Goal: Task Accomplishment & Management: Manage account settings

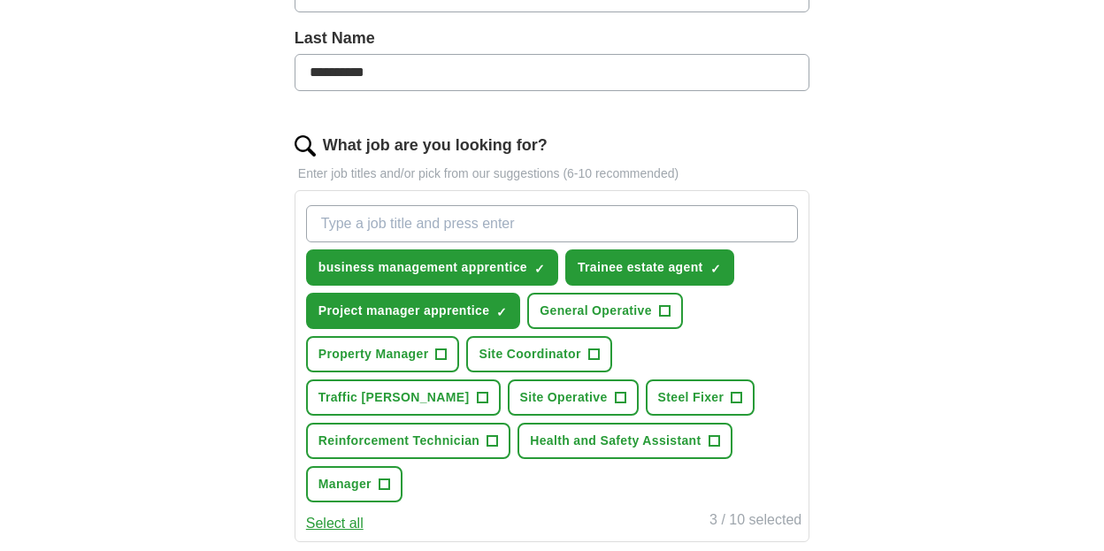
scroll to position [465, 0]
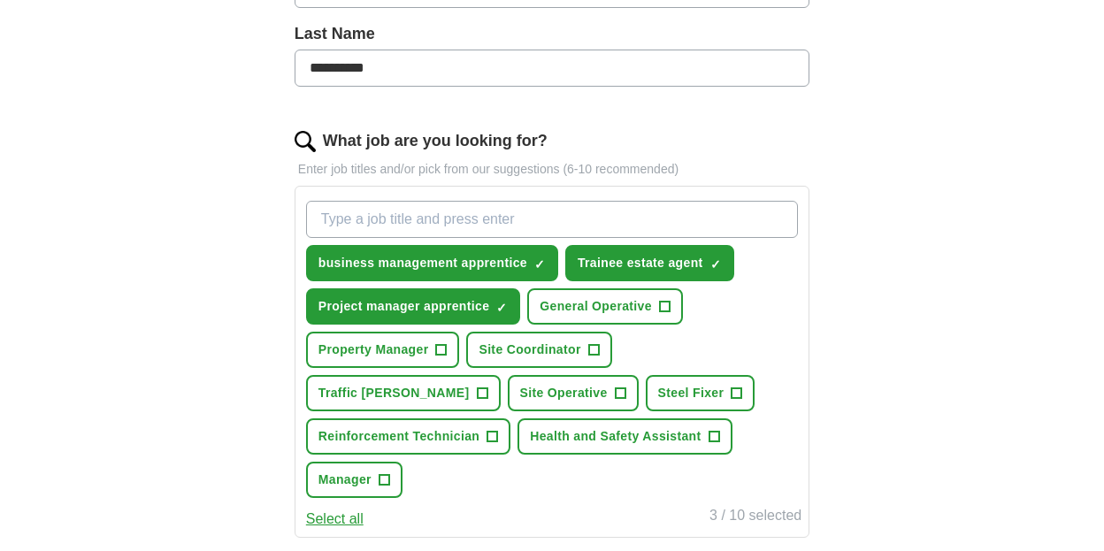
click at [669, 305] on span "+" at bounding box center [664, 307] width 11 height 14
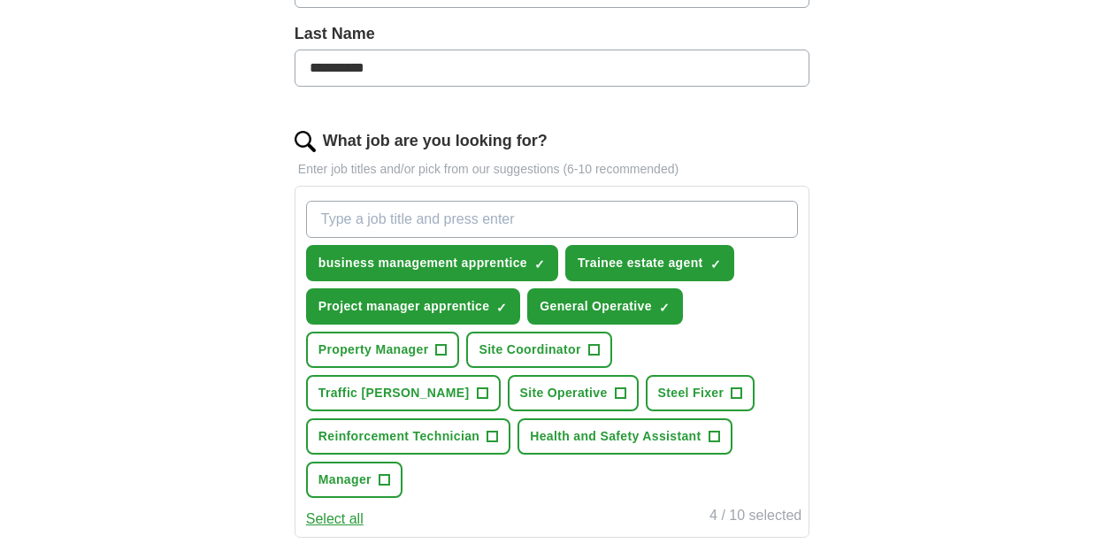
click at [487, 386] on span "+" at bounding box center [482, 393] width 11 height 14
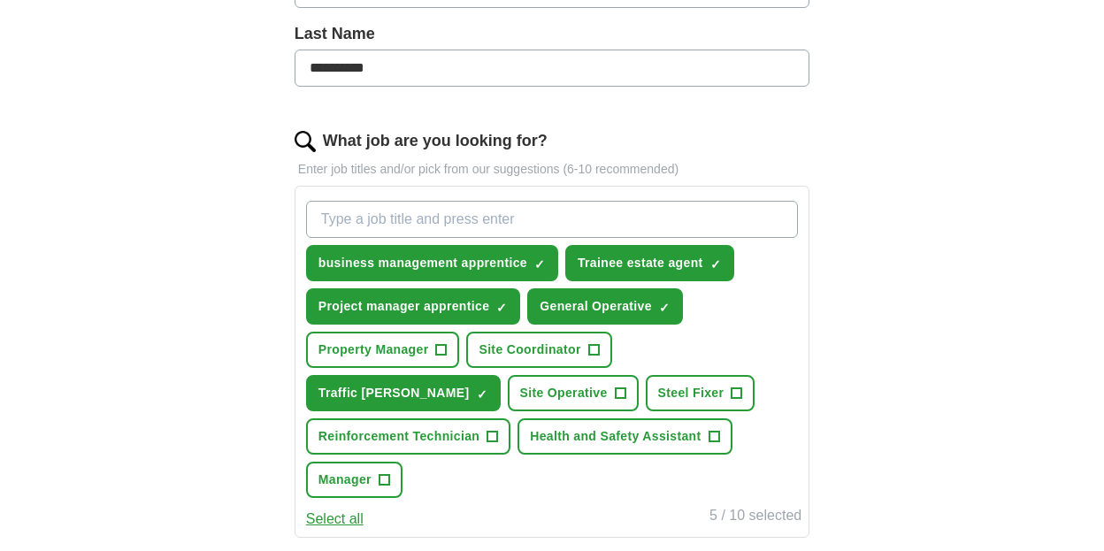
click at [731, 391] on span "+" at bounding box center [736, 393] width 11 height 14
click at [594, 350] on span "+" at bounding box center [593, 350] width 11 height 14
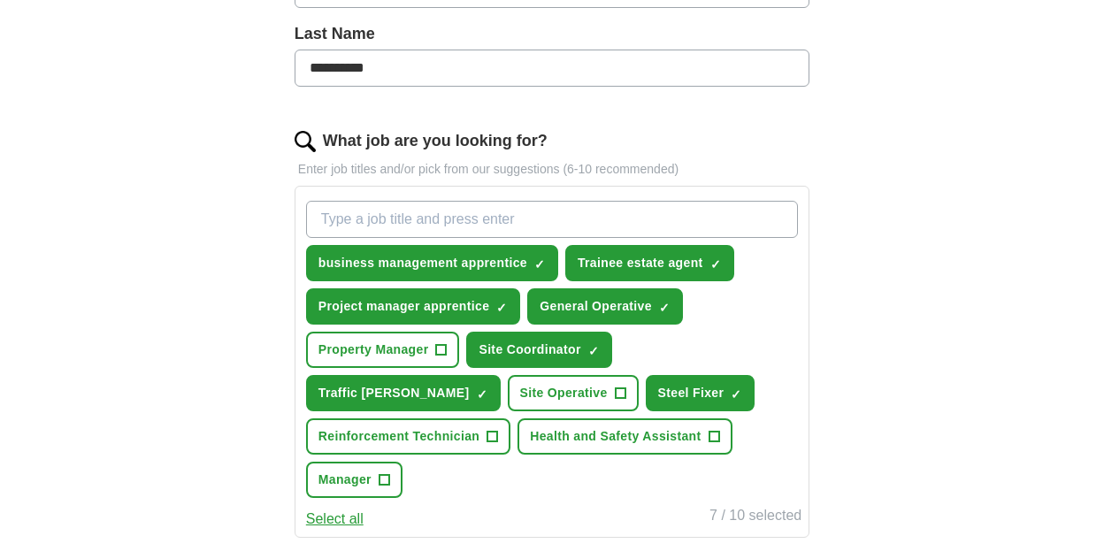
click at [615, 394] on span "+" at bounding box center [620, 393] width 11 height 14
click at [708, 434] on span "+" at bounding box center [713, 437] width 11 height 14
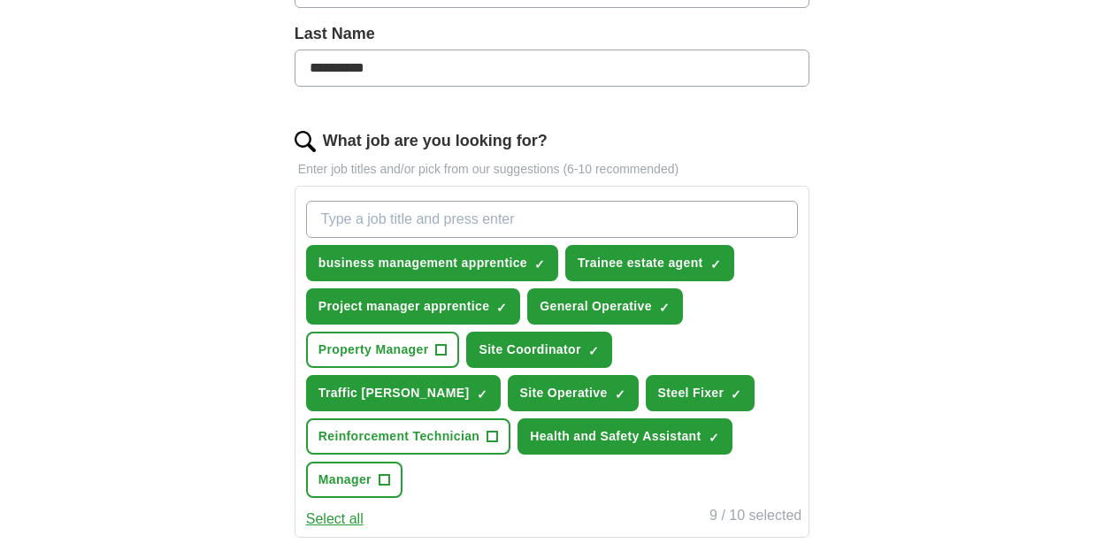
click at [0, 0] on span "×" at bounding box center [0, 0] width 0 height 0
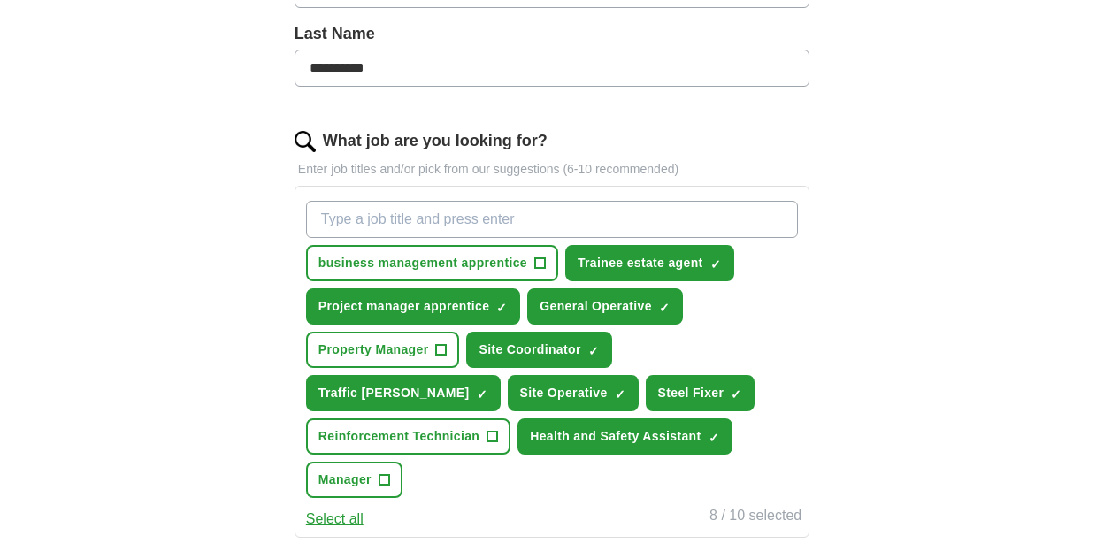
click at [0, 0] on span "×" at bounding box center [0, 0] width 0 height 0
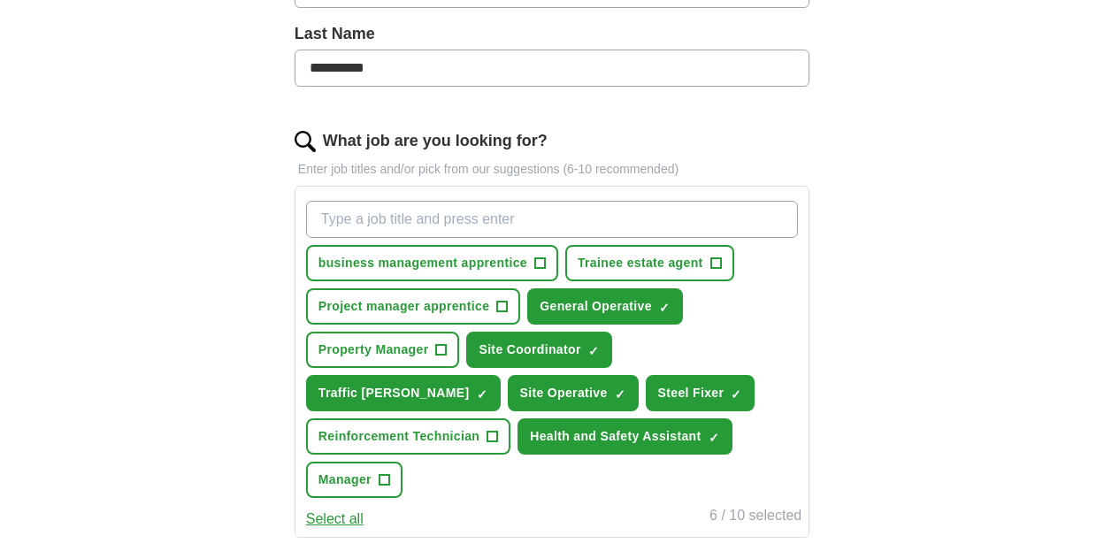
click at [346, 509] on button "Select all" at bounding box center [334, 519] width 57 height 21
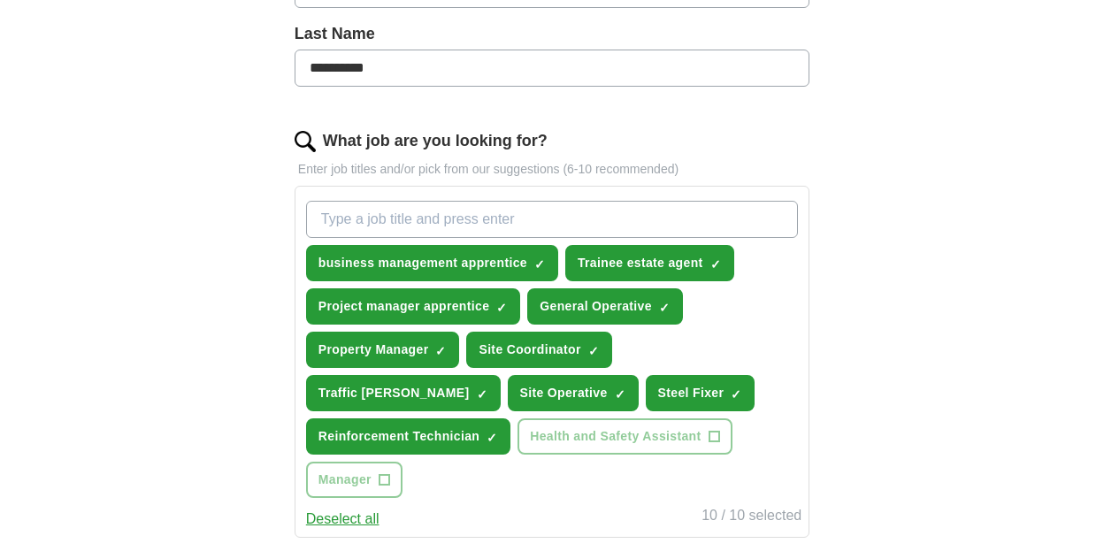
click at [905, 390] on div "ApplyIQ Let ApplyIQ do the hard work of searching and applying for jobs. Just t…" at bounding box center [552, 279] width 906 height 1381
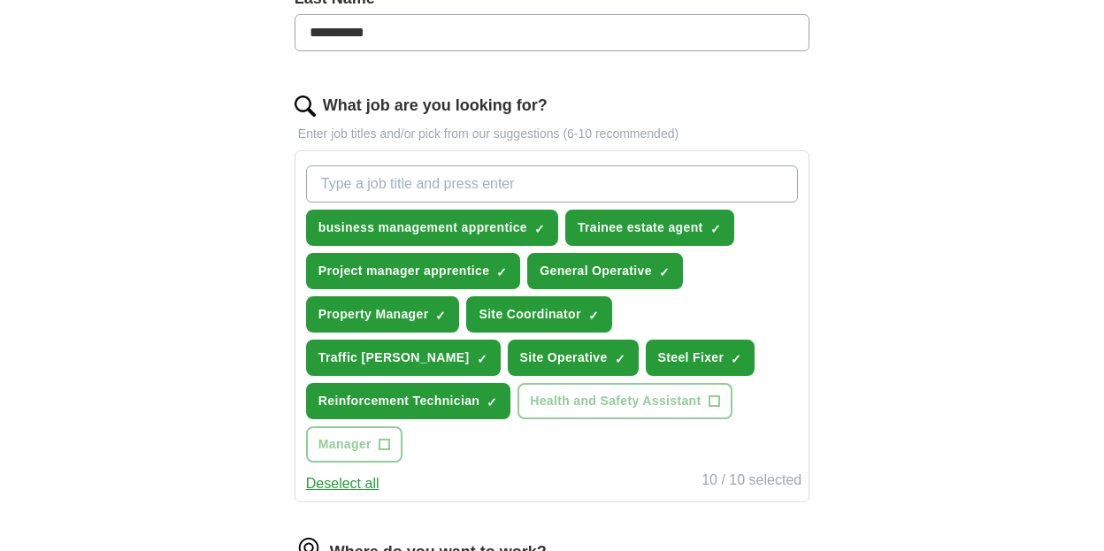
scroll to position [502, 0]
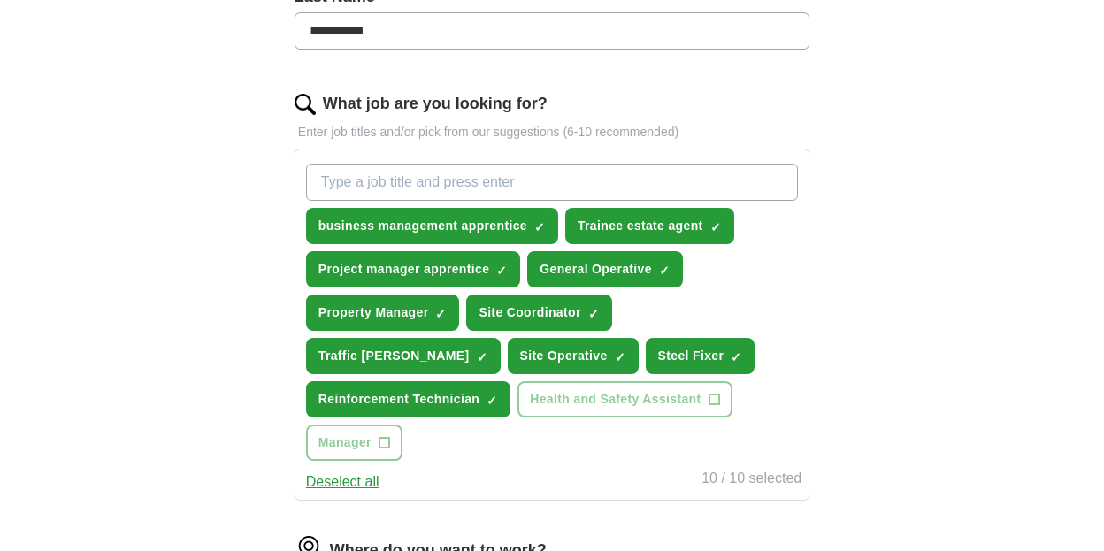
click at [0, 0] on span "×" at bounding box center [0, 0] width 0 height 0
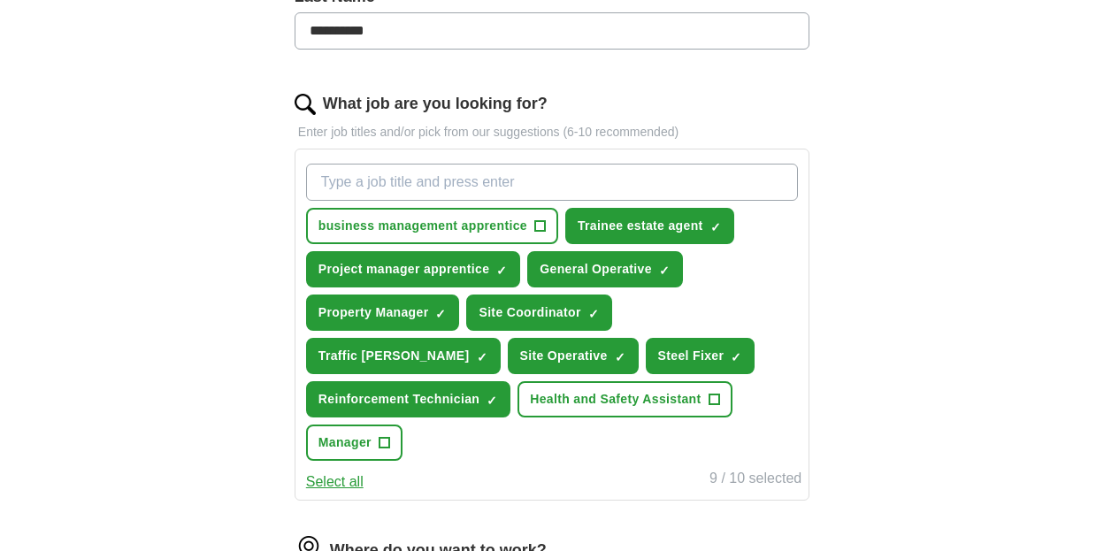
click at [0, 0] on span "×" at bounding box center [0, 0] width 0 height 0
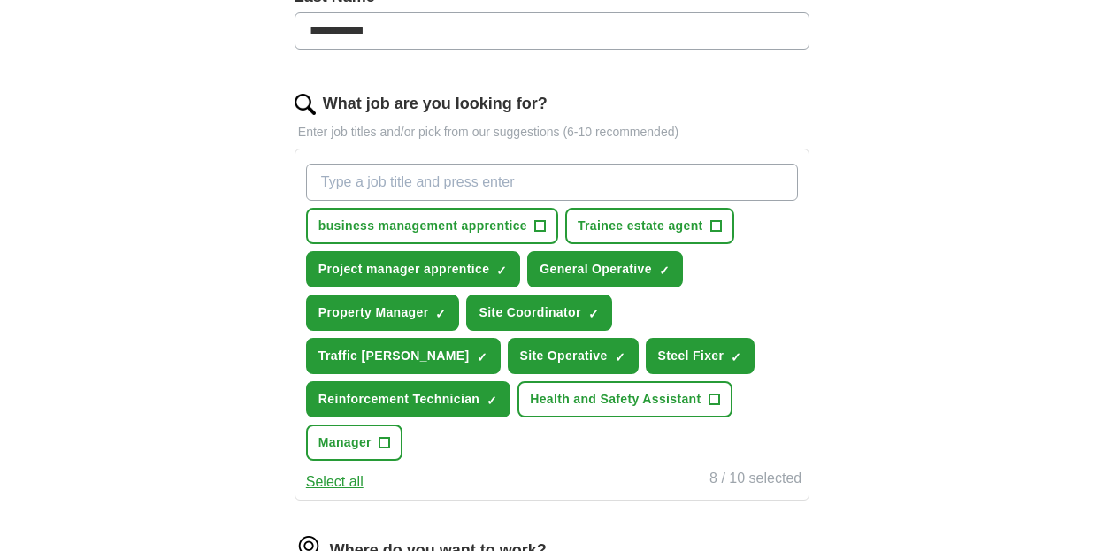
click at [0, 0] on span "×" at bounding box center [0, 0] width 0 height 0
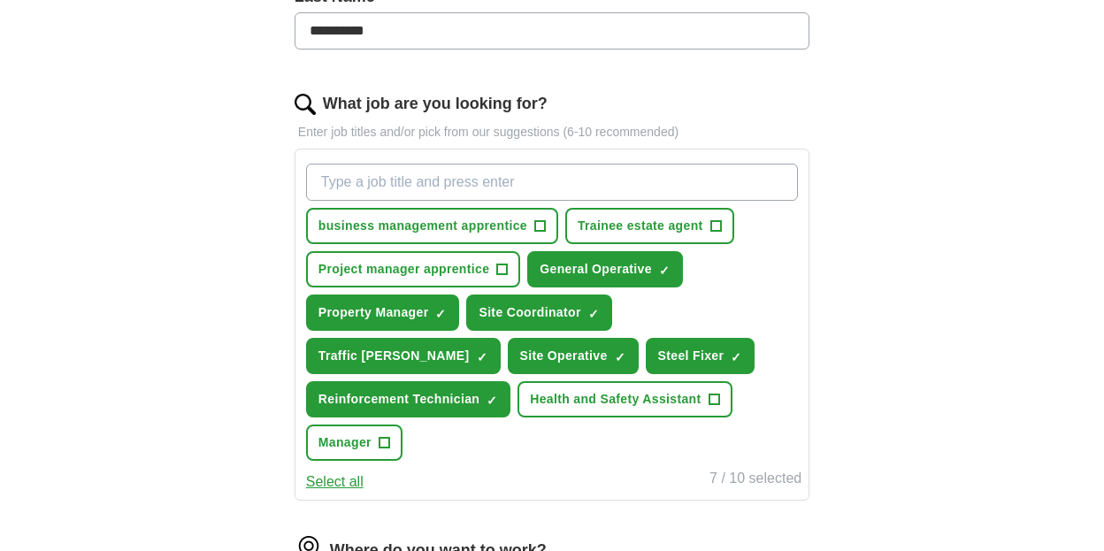
click at [875, 245] on div "Let ApplyIQ do the hard work of searching and applying for jobs. Just tell us w…" at bounding box center [551, 292] width 679 height 1282
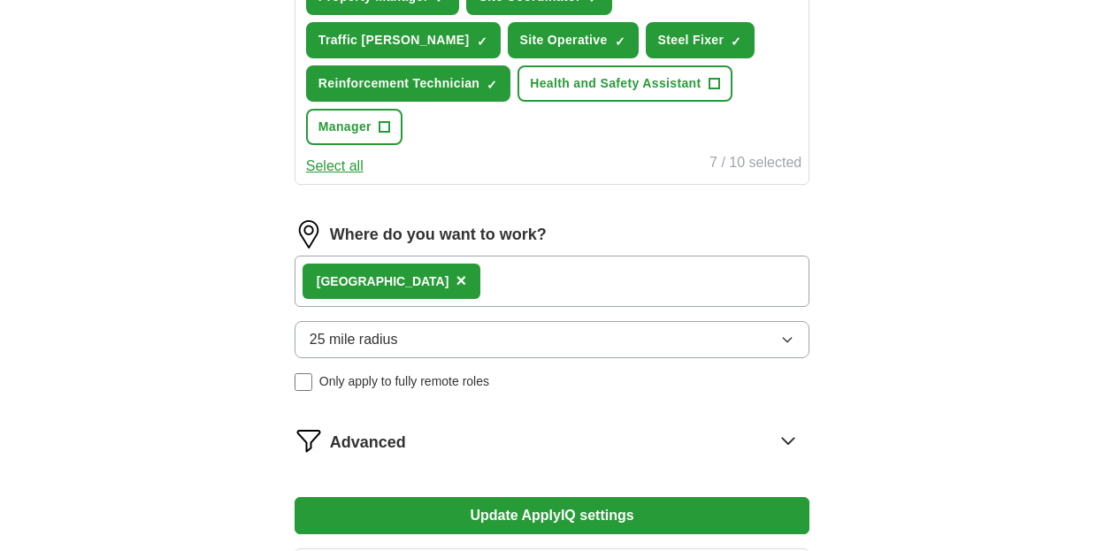
scroll to position [821, 0]
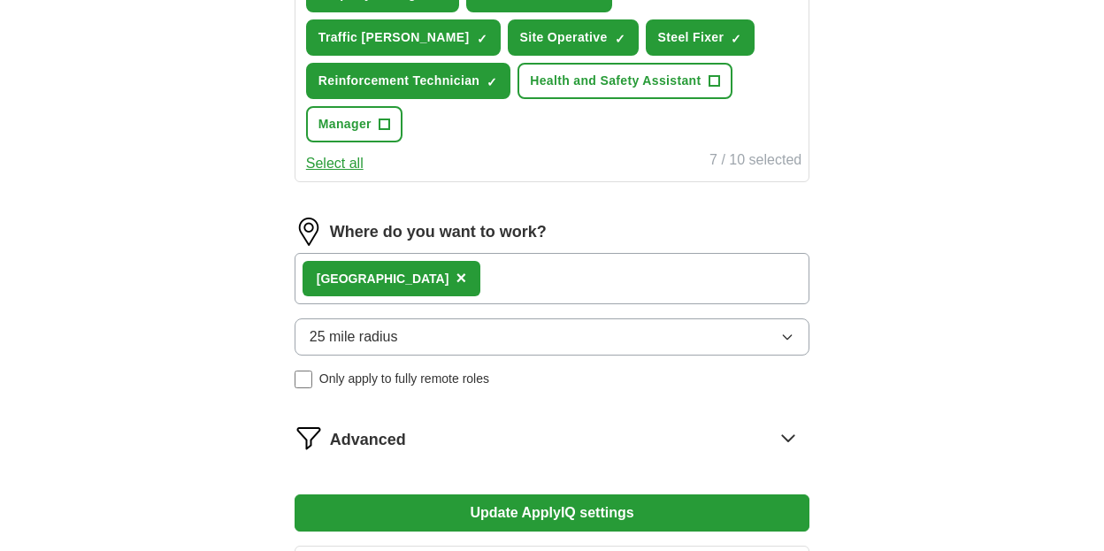
click at [789, 335] on icon "button" at bounding box center [788, 337] width 8 height 4
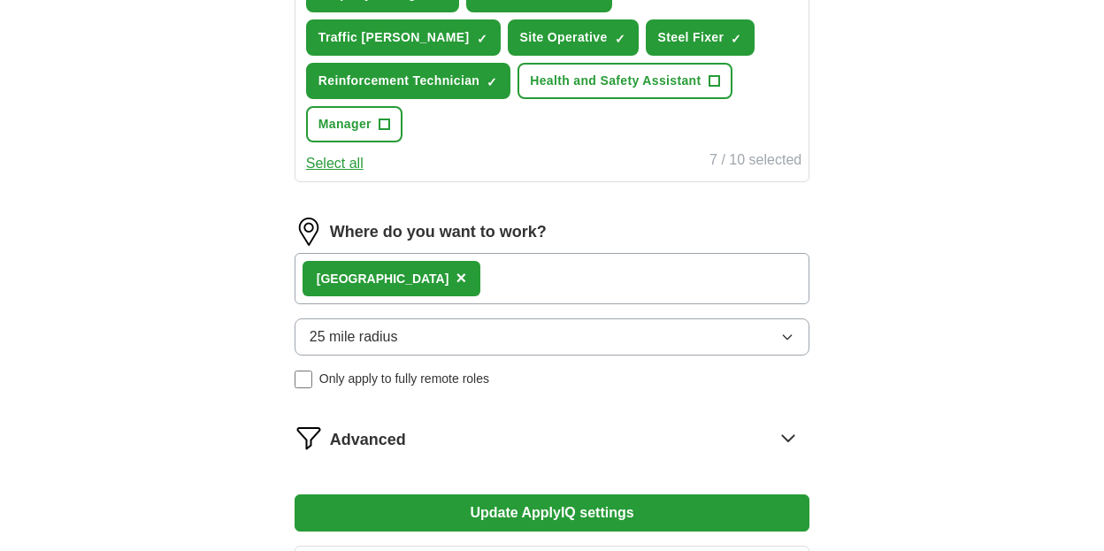
click at [687, 494] on button "Update ApplyIQ settings" at bounding box center [551, 512] width 515 height 37
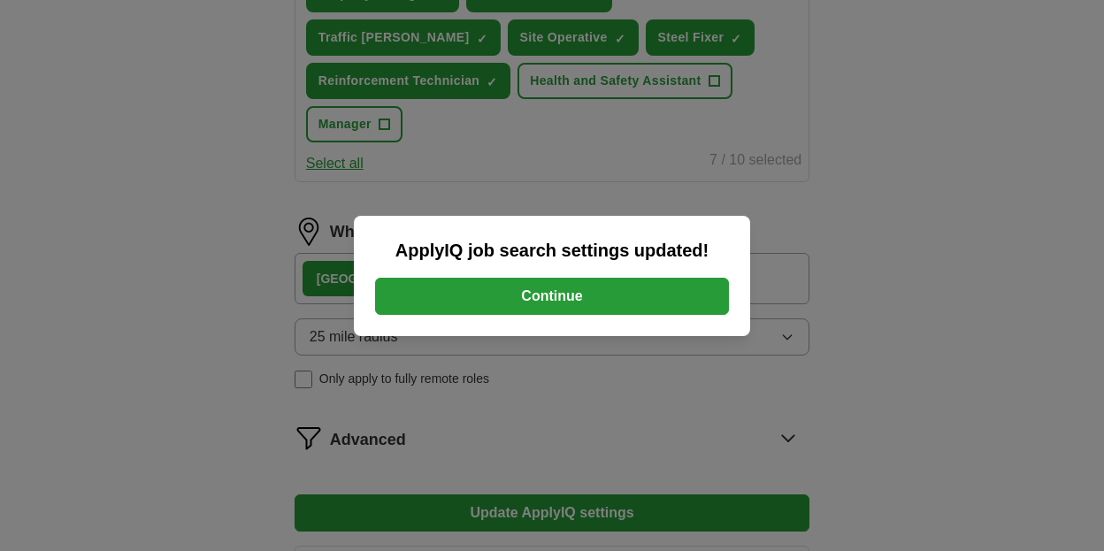
click at [596, 302] on button "Continue" at bounding box center [552, 296] width 354 height 37
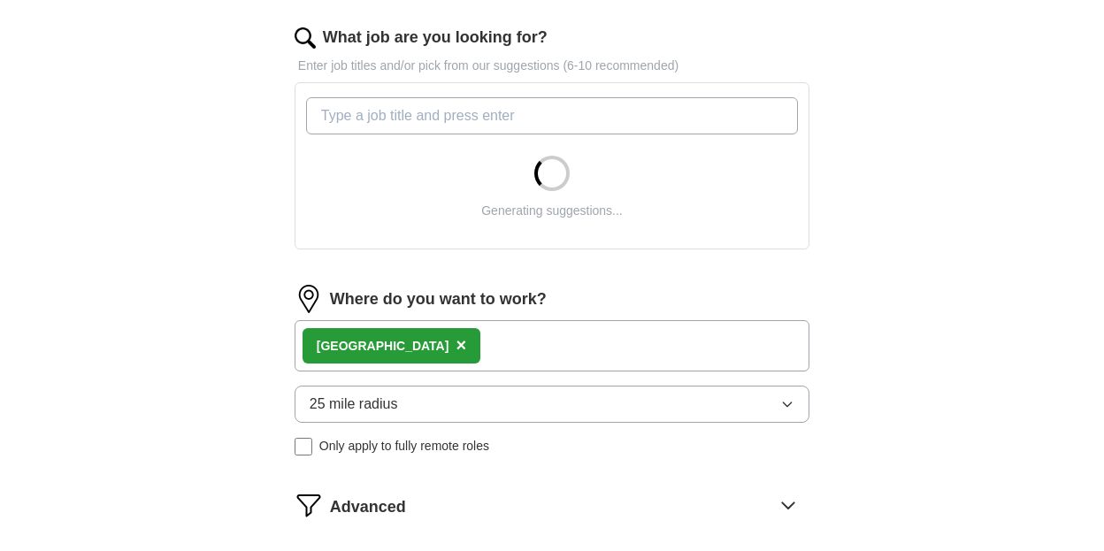
scroll to position [584, 0]
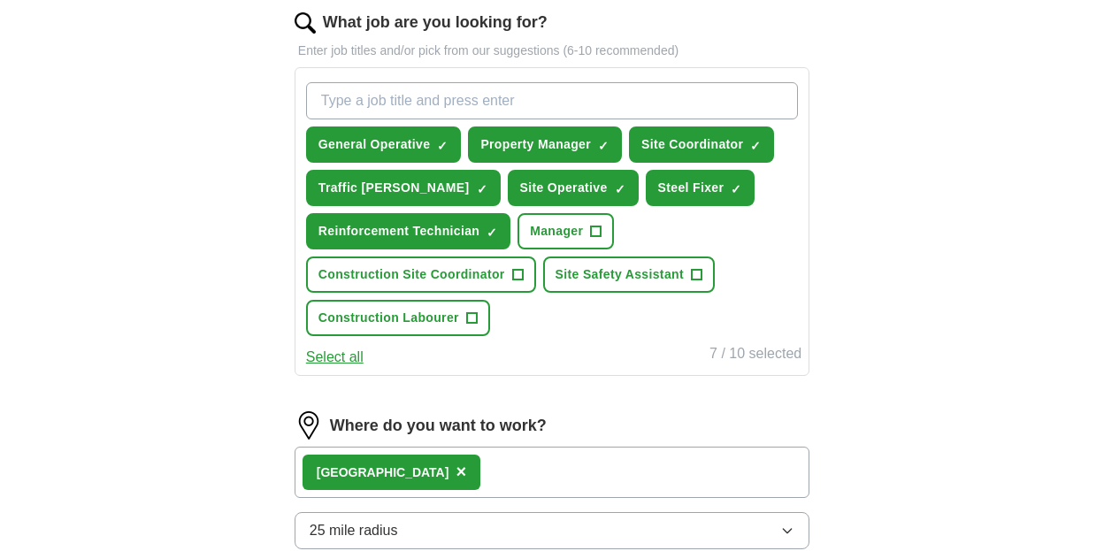
click at [0, 0] on span "×" at bounding box center [0, 0] width 0 height 0
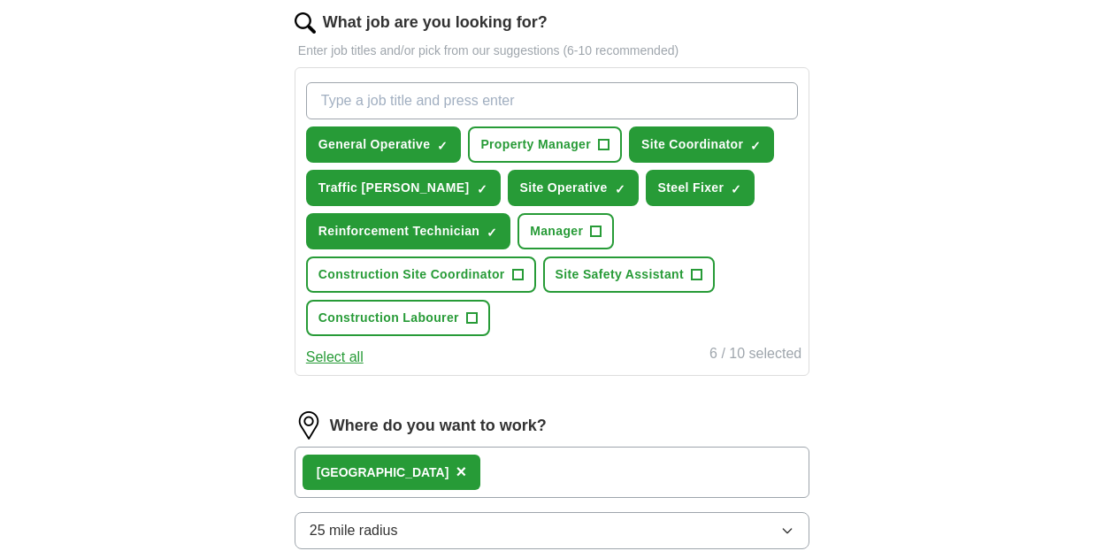
click at [918, 328] on div "ApplyIQ Let ApplyIQ do the hard work of searching and applying for jobs. Just t…" at bounding box center [552, 139] width 906 height 1338
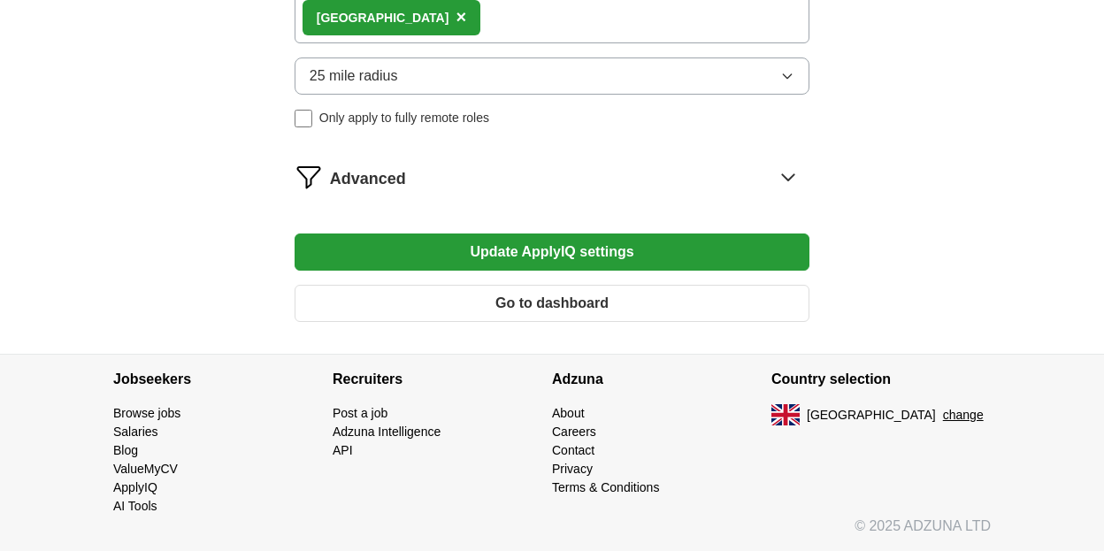
scroll to position [1038, 0]
click at [579, 255] on button "Update ApplyIQ settings" at bounding box center [551, 251] width 515 height 37
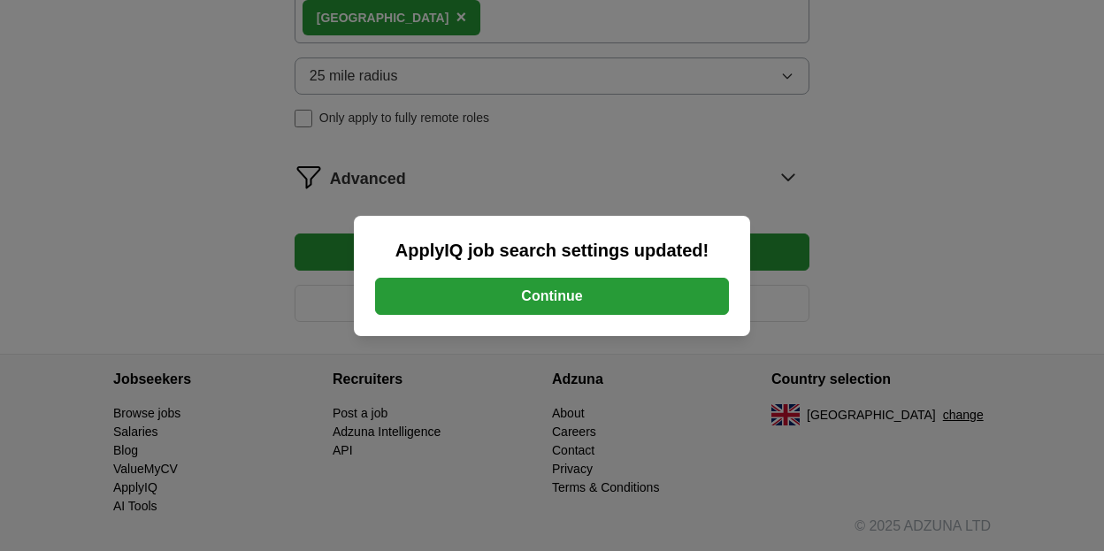
click at [579, 293] on button "Continue" at bounding box center [552, 296] width 354 height 37
